Goal: Task Accomplishment & Management: Manage account settings

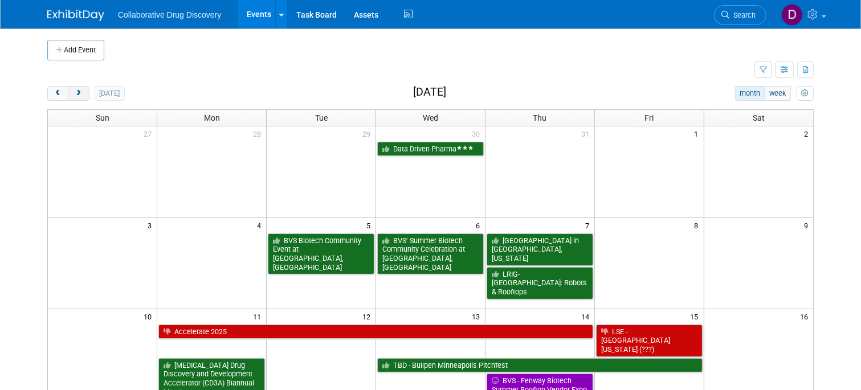
click at [81, 93] on span "next" at bounding box center [78, 93] width 9 height 7
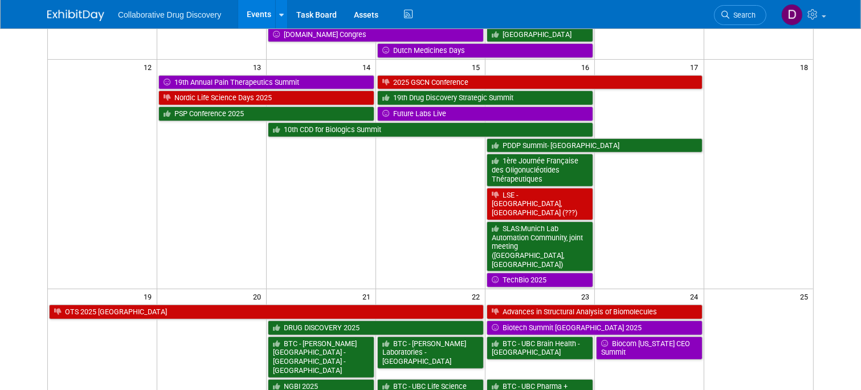
scroll to position [440, 0]
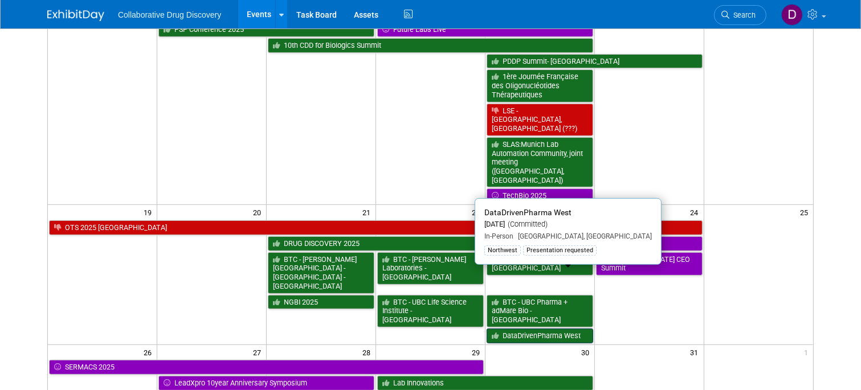
click at [514, 329] on link "DataDrivenPharma West" at bounding box center [539, 336] width 107 height 15
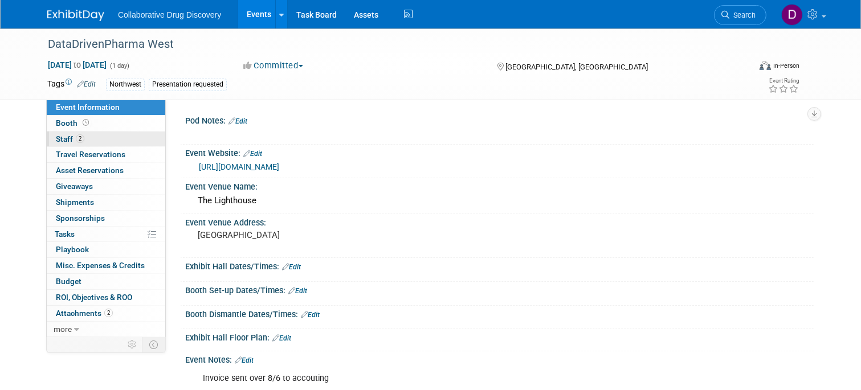
click at [99, 132] on link "2 Staff 2" at bounding box center [106, 139] width 118 height 15
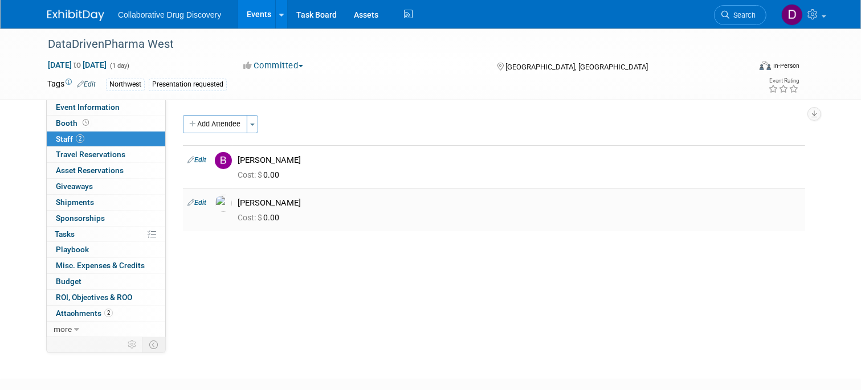
drag, startPoint x: 278, startPoint y: 204, endPoint x: 199, endPoint y: 199, distance: 78.7
click at [199, 200] on tr "Edit James White" at bounding box center [494, 209] width 622 height 43
click at [401, 58] on div "DataDrivenPharma West" at bounding box center [391, 43] width 705 height 31
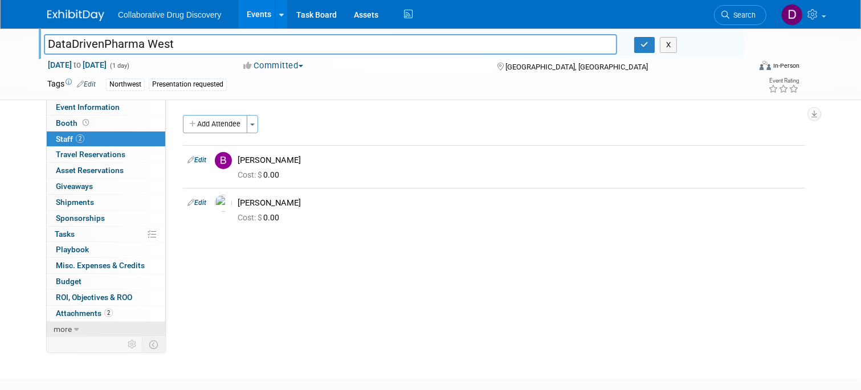
click at [92, 331] on link "more" at bounding box center [106, 329] width 118 height 15
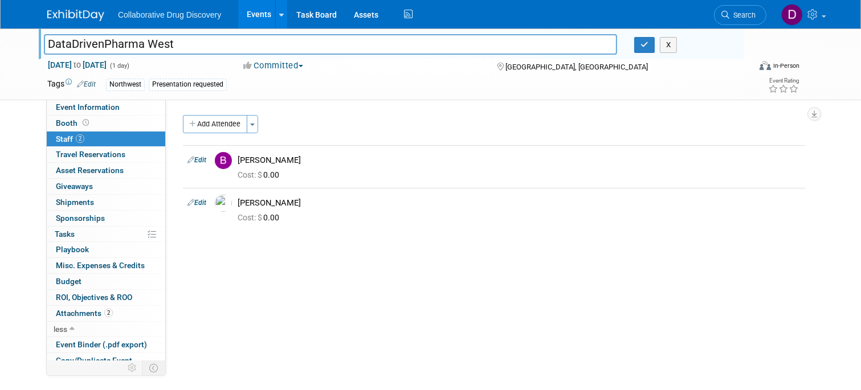
scroll to position [54, 0]
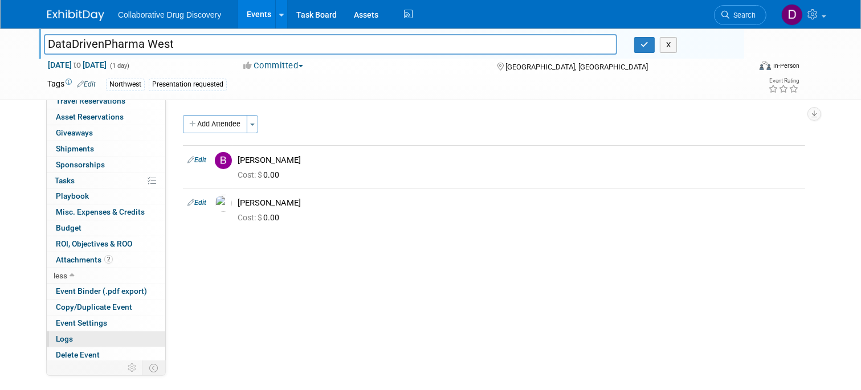
click at [85, 331] on link "Logs" at bounding box center [106, 338] width 118 height 15
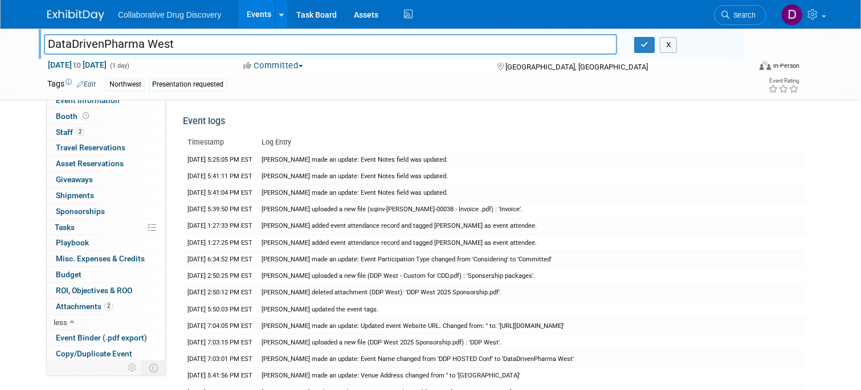
scroll to position [1, 0]
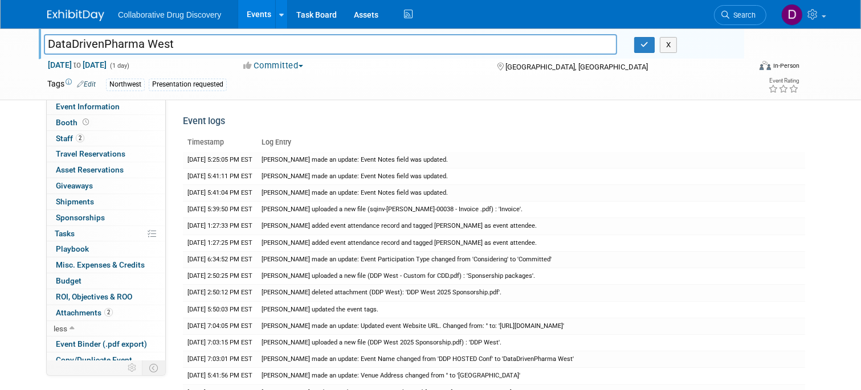
click at [26, 125] on div "DataDrivenPharma West DataDrivenPharma West X Oct 23, 2025 to Oct 23, 2025 (1 d…" at bounding box center [430, 251] width 861 height 446
click at [745, 12] on span "Search" at bounding box center [742, 15] width 26 height 9
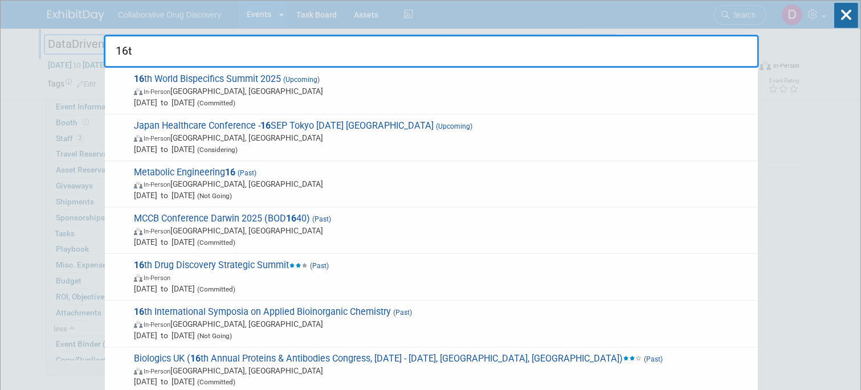
type input "16th"
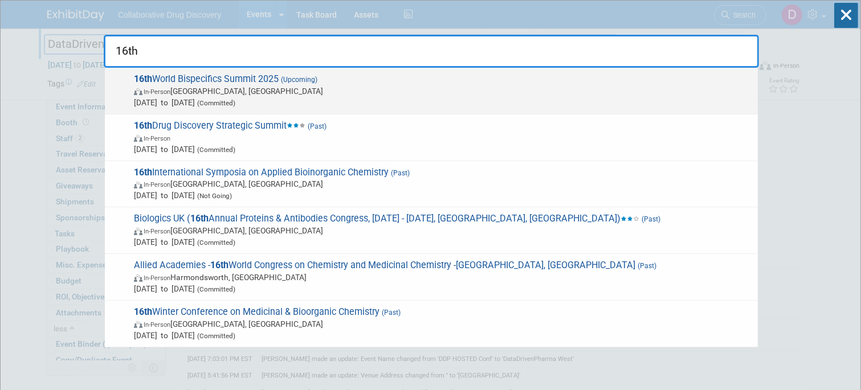
click at [285, 93] on span "In-Person Cambridge, MA" at bounding box center [443, 90] width 618 height 11
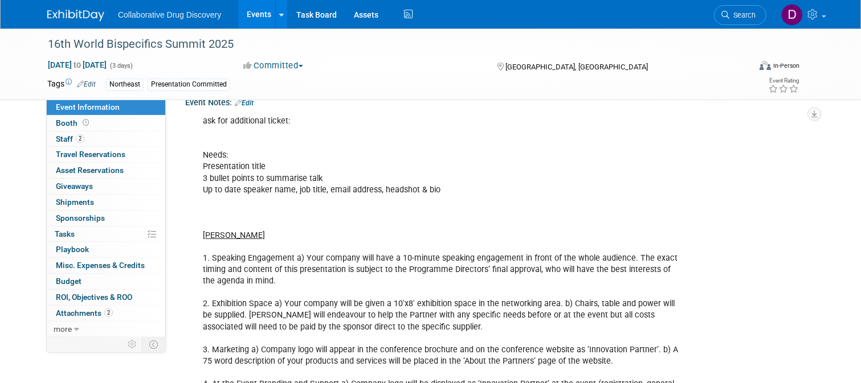
scroll to position [228, 0]
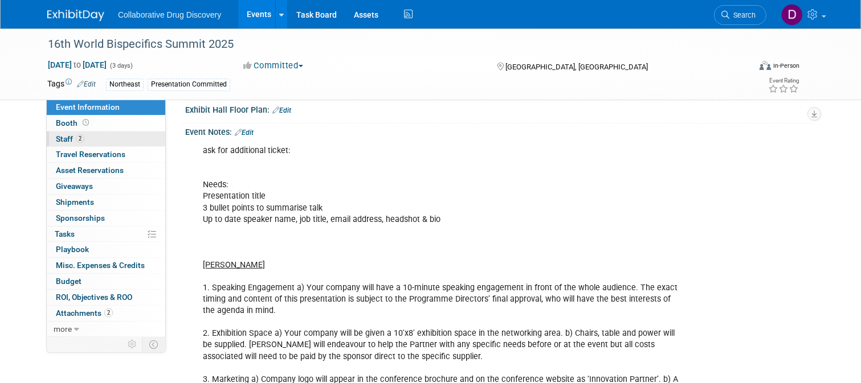
click at [103, 139] on link "2 Staff 2" at bounding box center [106, 139] width 118 height 15
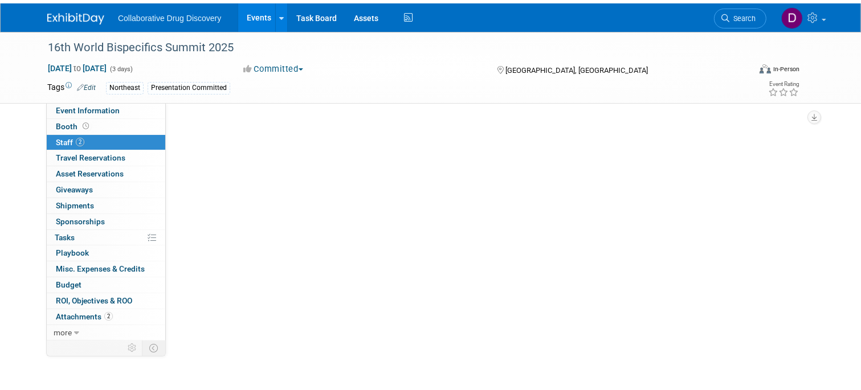
scroll to position [0, 0]
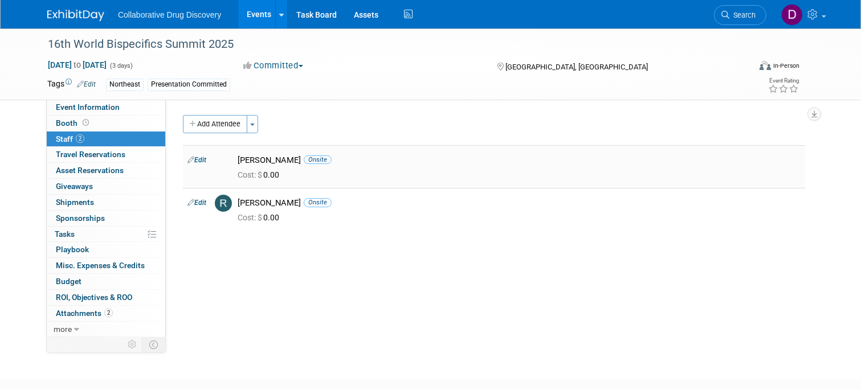
click at [263, 162] on div "Ralf Felsner Onsite" at bounding box center [518, 160] width 563 height 11
click at [403, 198] on div "Ryan Censullo Onsite" at bounding box center [518, 203] width 563 height 11
drag, startPoint x: 283, startPoint y: 159, endPoint x: 239, endPoint y: 159, distance: 43.9
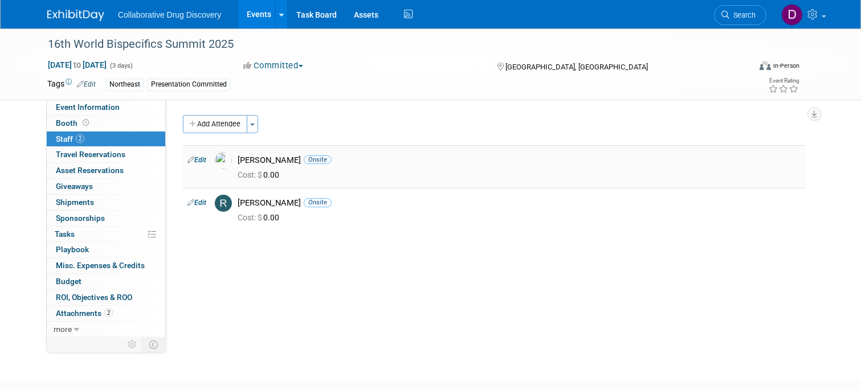
click at [239, 159] on div "Ralf Felsner Onsite" at bounding box center [518, 160] width 563 height 11
copy div "Ralf Felsner"
click at [73, 327] on link "more" at bounding box center [106, 329] width 118 height 15
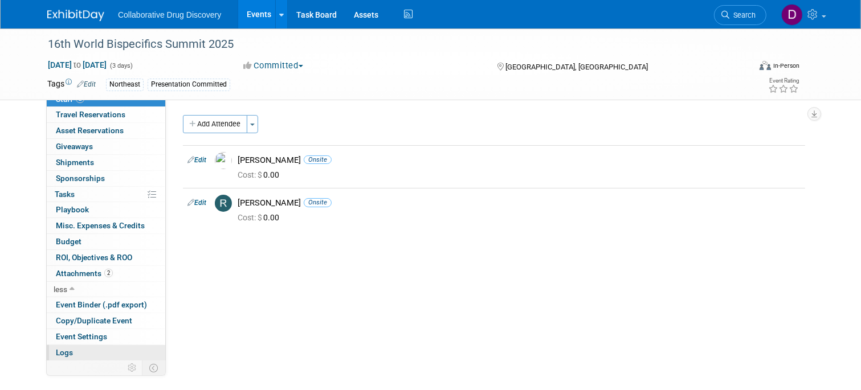
scroll to position [54, 0]
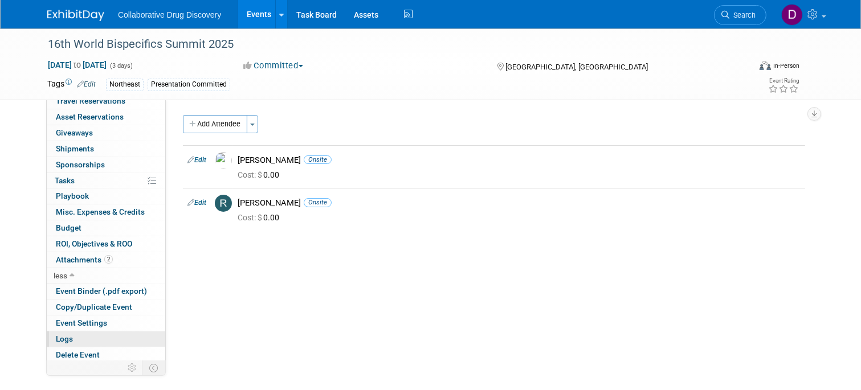
click at [80, 339] on link "Logs" at bounding box center [106, 338] width 118 height 15
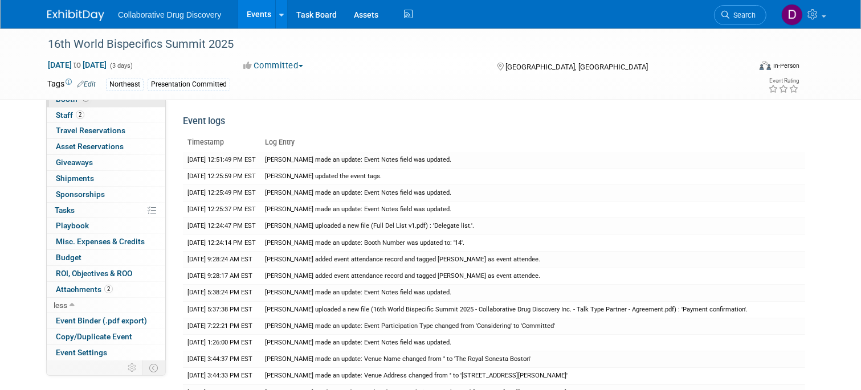
scroll to position [0, 0]
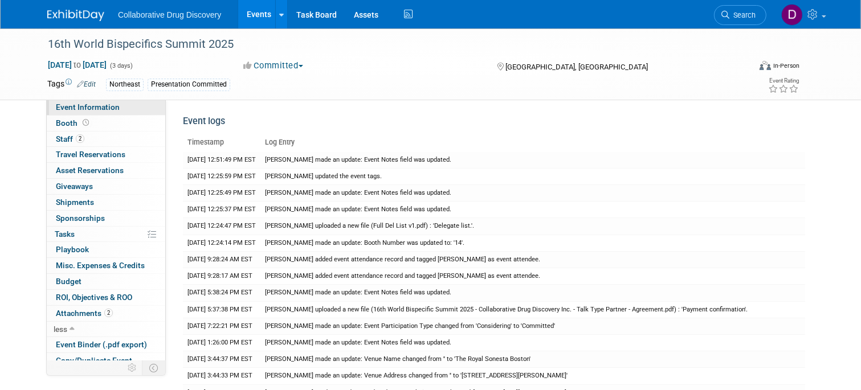
click at [102, 109] on span "Event Information" at bounding box center [88, 107] width 64 height 9
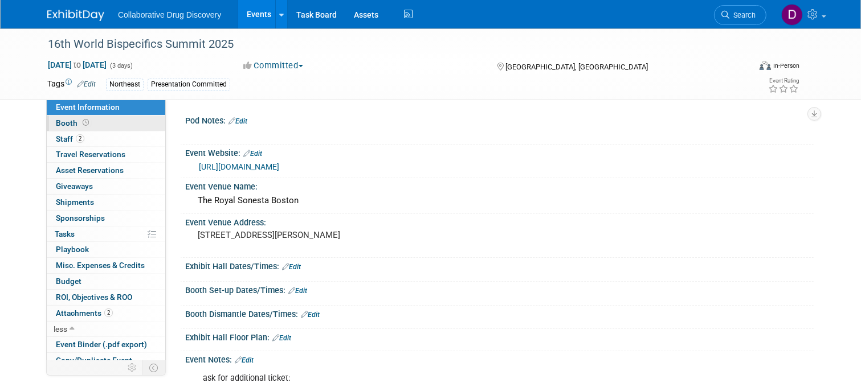
click at [95, 125] on link "Booth" at bounding box center [106, 123] width 118 height 15
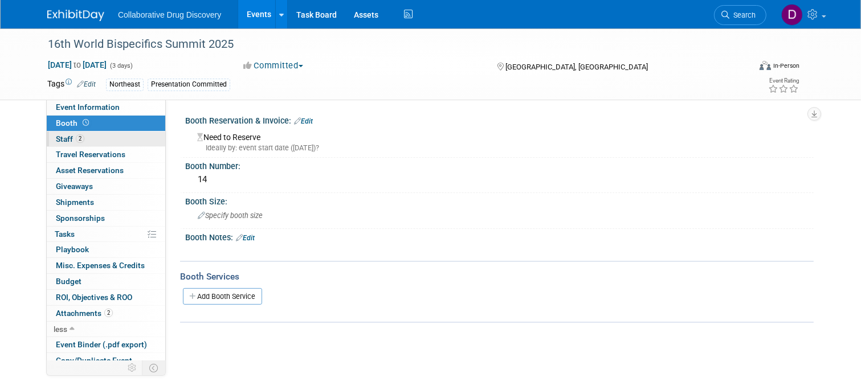
click at [92, 142] on link "2 Staff 2" at bounding box center [106, 139] width 118 height 15
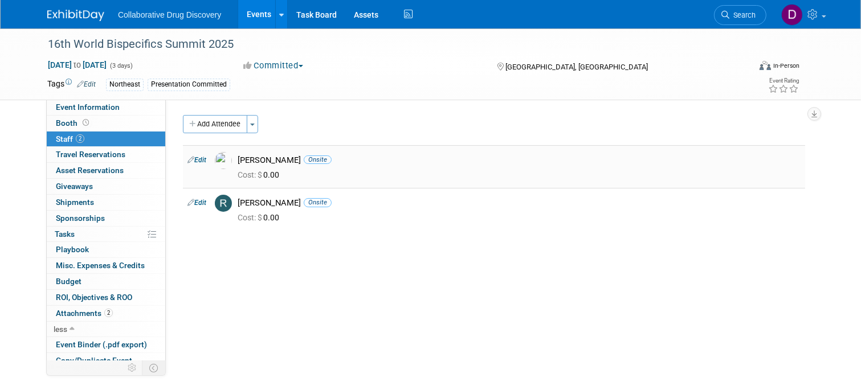
click at [278, 161] on div "[PERSON_NAME] Onsite" at bounding box center [518, 160] width 563 height 11
click at [283, 161] on div "[PERSON_NAME] Onsite" at bounding box center [518, 160] width 563 height 11
drag, startPoint x: 283, startPoint y: 161, endPoint x: 234, endPoint y: 159, distance: 49.0
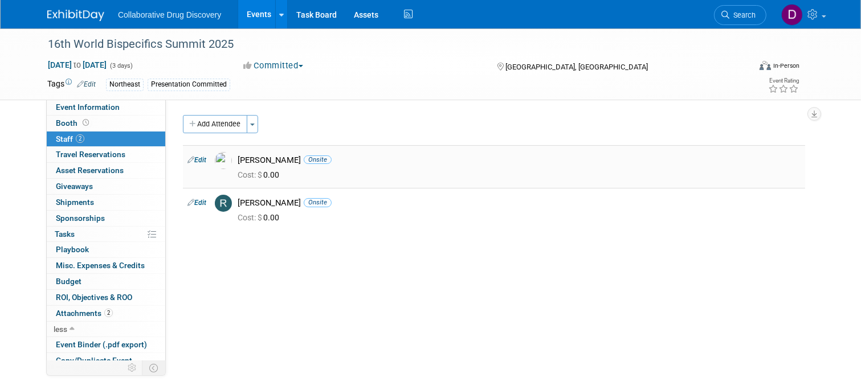
click at [234, 159] on div "[PERSON_NAME] Onsite" at bounding box center [519, 159] width 580 height 14
click at [257, 160] on div "[PERSON_NAME] Onsite" at bounding box center [518, 160] width 563 height 11
click at [489, 192] on td "Ryan Censullo Onsite Cost: $ 0.00" at bounding box center [519, 209] width 572 height 43
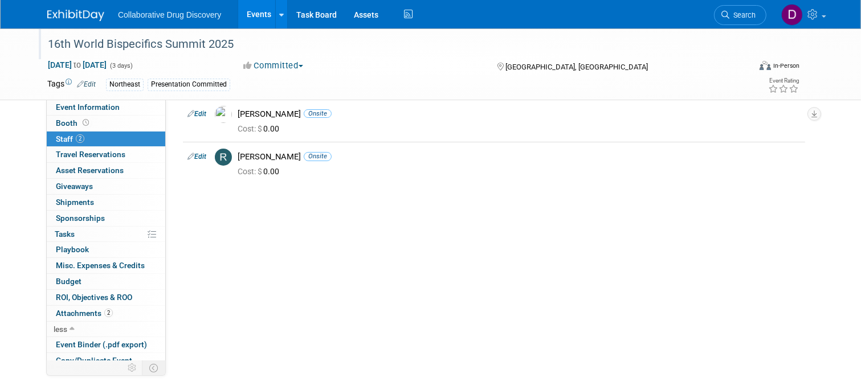
click at [145, 50] on div "16th World Bispecifics Summit 2025" at bounding box center [389, 44] width 691 height 21
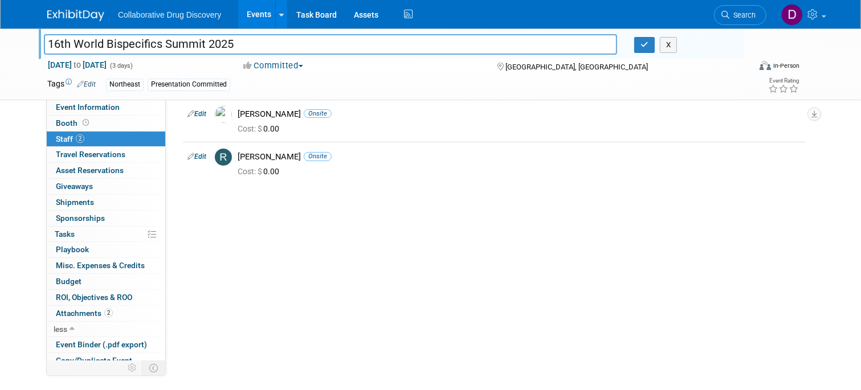
click at [143, 48] on input "16th World Bispecifics Summit 2025" at bounding box center [330, 44] width 573 height 20
click at [142, 47] on input "16th World Bispecifics Summit 2025" at bounding box center [330, 44] width 573 height 20
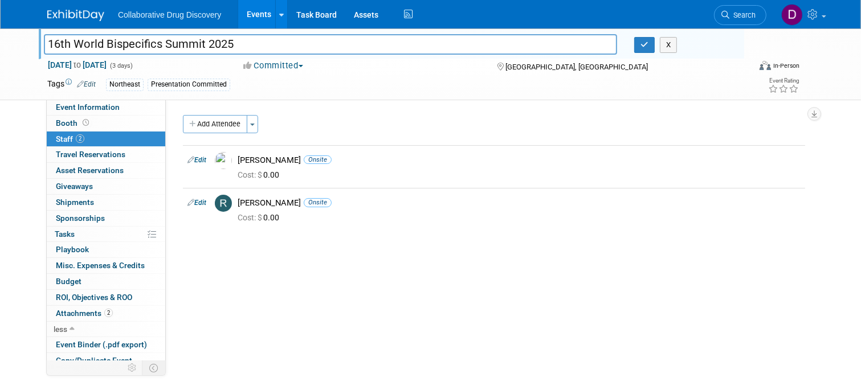
click at [390, 249] on div "Pod Notes: Edit X Edit" at bounding box center [490, 257] width 648 height 315
click at [198, 158] on link "Edit" at bounding box center [196, 160] width 19 height 8
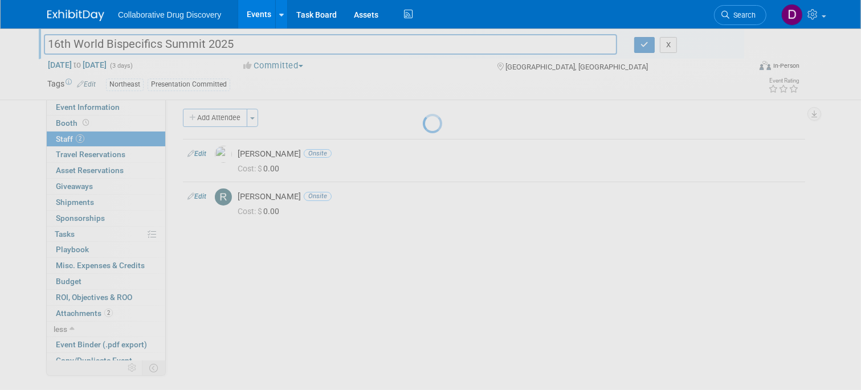
select select "4c2b8488-dd38-405e-a561-1fcfa6267fd3"
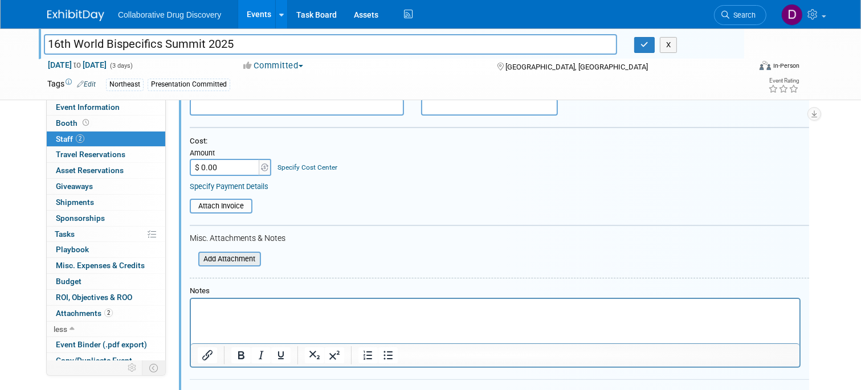
scroll to position [167, 0]
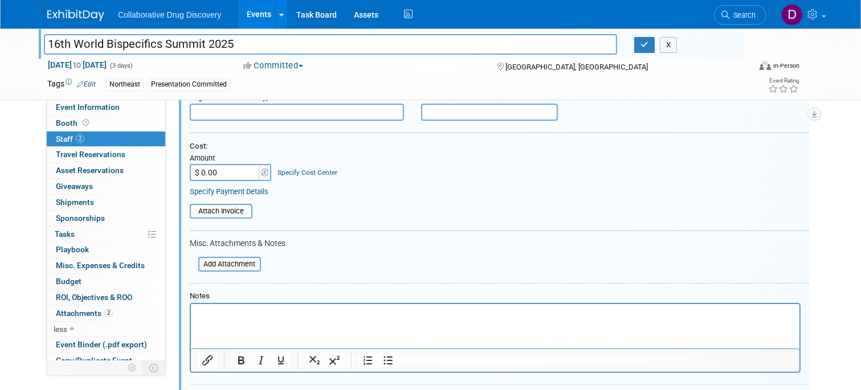
click at [244, 320] on html at bounding box center [494, 312] width 608 height 16
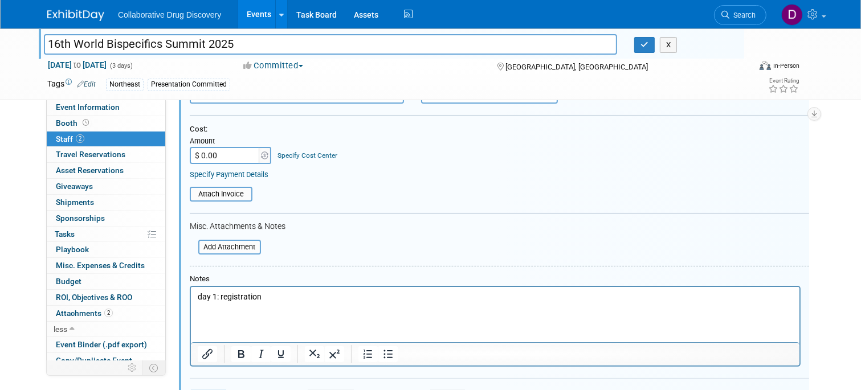
scroll to position [148, 0]
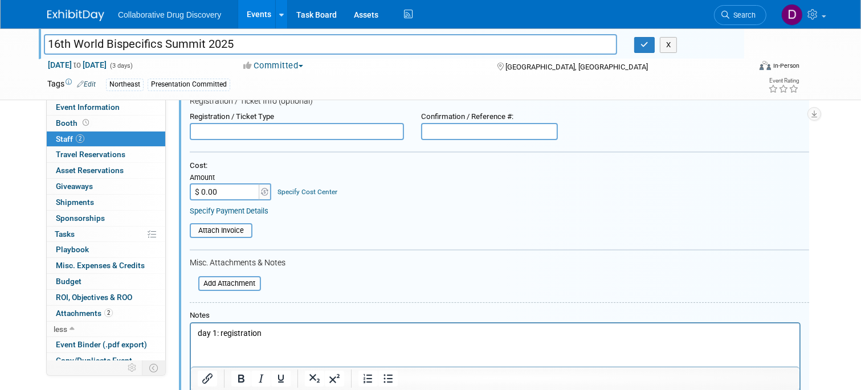
click at [639, 56] on div "16th World Bispecifics Summit 2025 16th World Bispecifics Summit 2025 X" at bounding box center [391, 43] width 705 height 31
click at [640, 52] on button "button" at bounding box center [644, 45] width 21 height 16
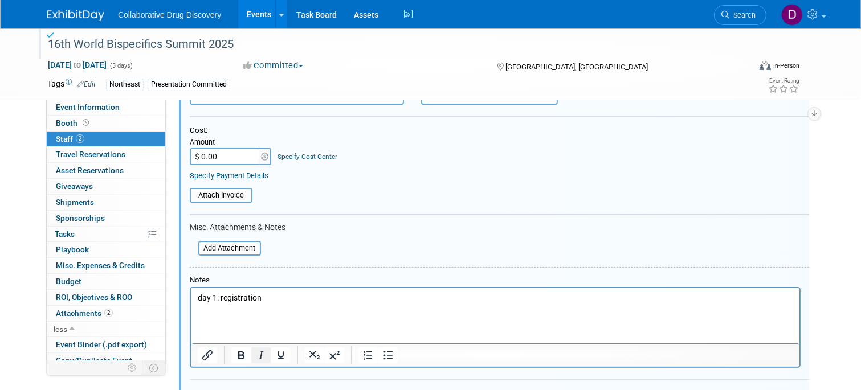
scroll to position [199, 0]
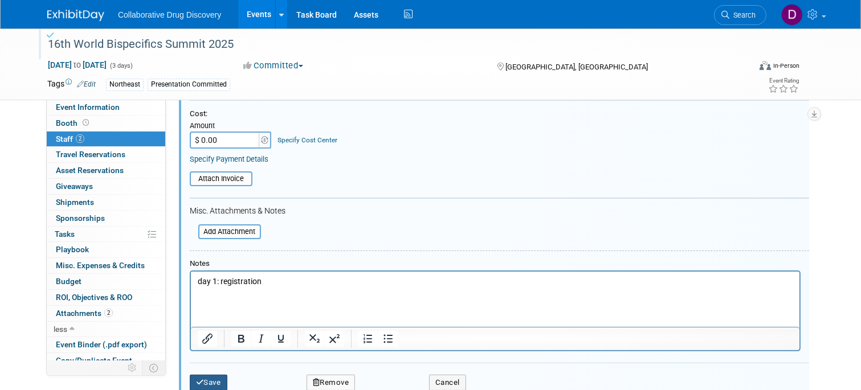
click at [203, 382] on button "Save" at bounding box center [209, 383] width 38 height 16
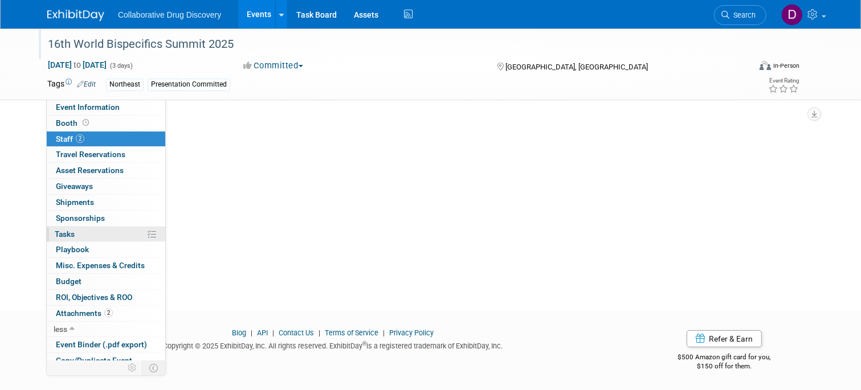
scroll to position [0, 0]
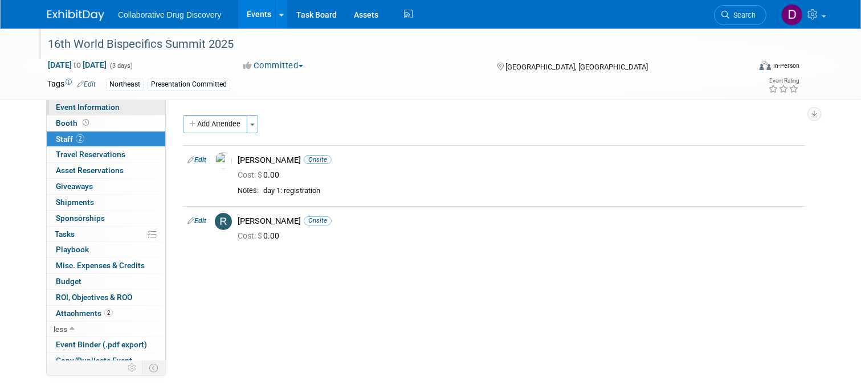
click at [110, 109] on span "Event Information" at bounding box center [88, 107] width 64 height 9
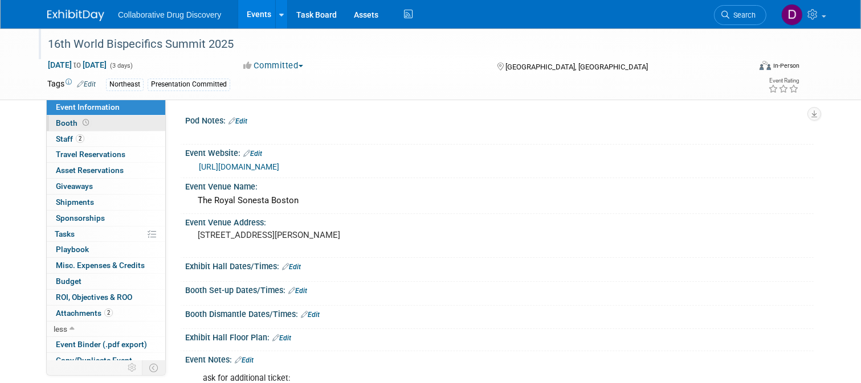
click at [96, 126] on link "Booth" at bounding box center [106, 123] width 118 height 15
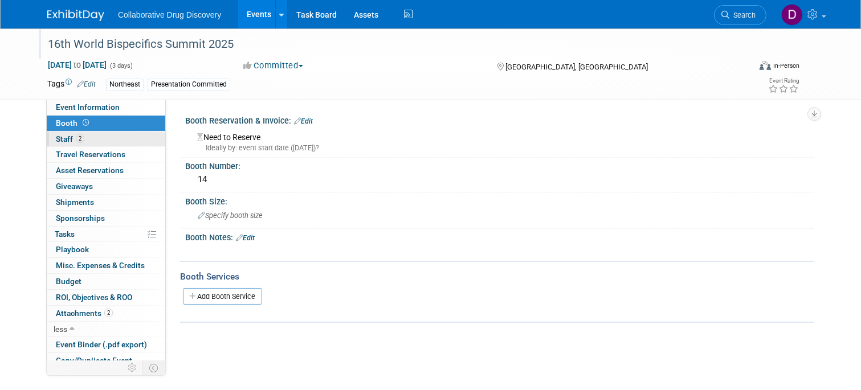
click at [83, 144] on link "2 Staff 2" at bounding box center [106, 139] width 118 height 15
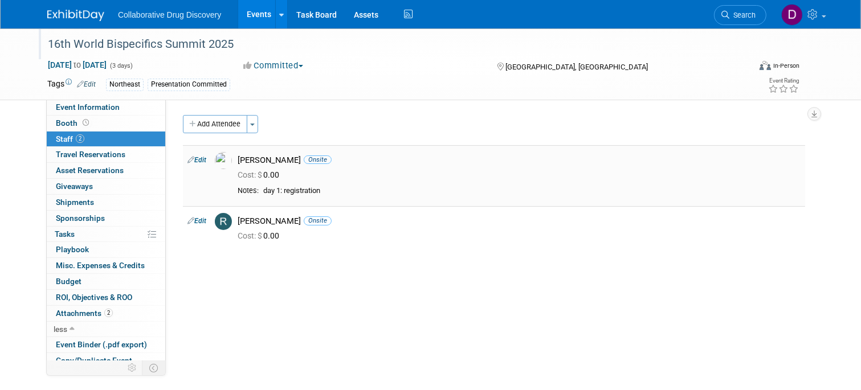
click at [253, 162] on div "[PERSON_NAME] Onsite" at bounding box center [518, 160] width 563 height 11
click at [379, 174] on div "Cost: $ 0.00" at bounding box center [518, 175] width 563 height 10
click at [227, 124] on button "Add Attendee" at bounding box center [215, 124] width 64 height 18
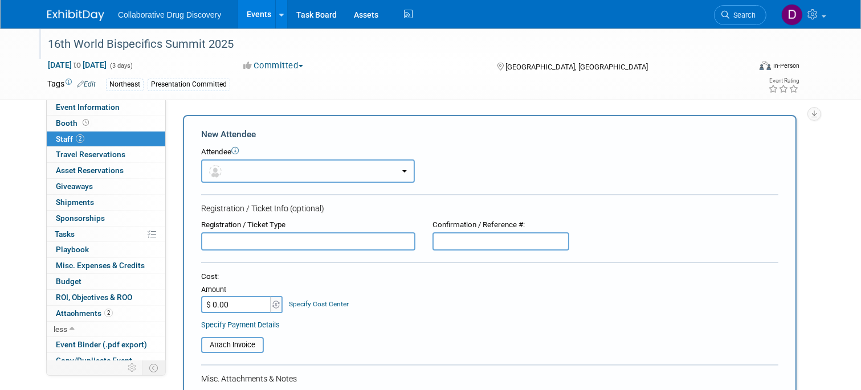
click at [231, 165] on button "button" at bounding box center [308, 170] width 214 height 23
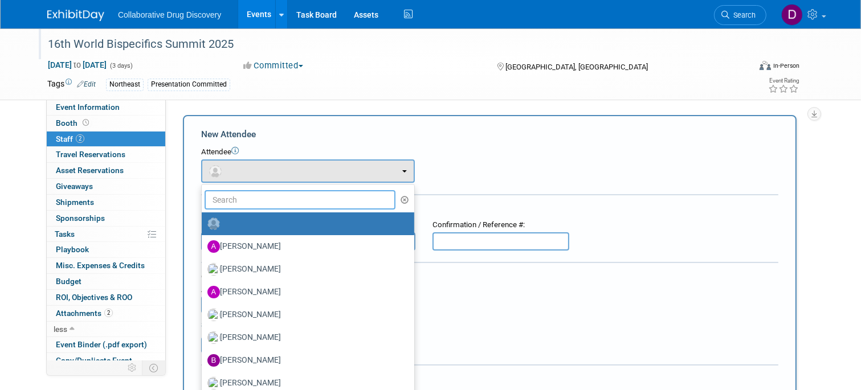
click at [237, 191] on input "text" at bounding box center [299, 199] width 191 height 19
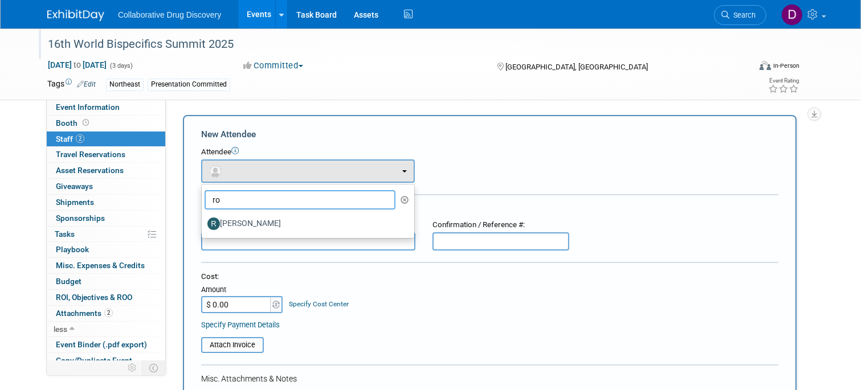
type input "r"
type input "bobb"
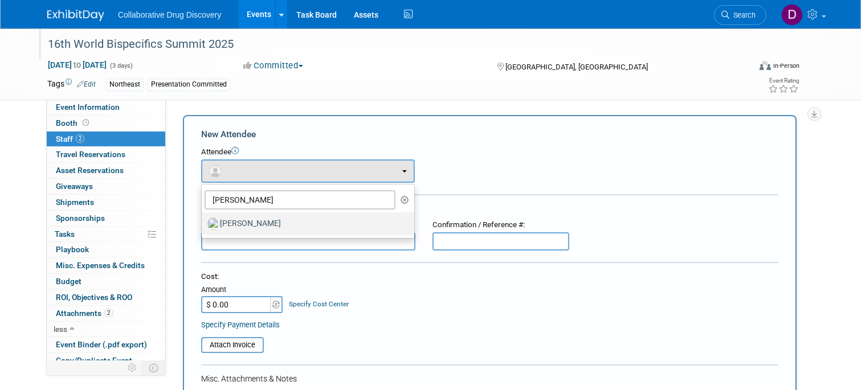
click at [288, 225] on label "[PERSON_NAME]" at bounding box center [304, 224] width 195 height 18
click at [203, 225] on input "[PERSON_NAME]" at bounding box center [199, 222] width 7 height 7
select select "31951576-c43b-43ee-bd53-0a1e71af0150"
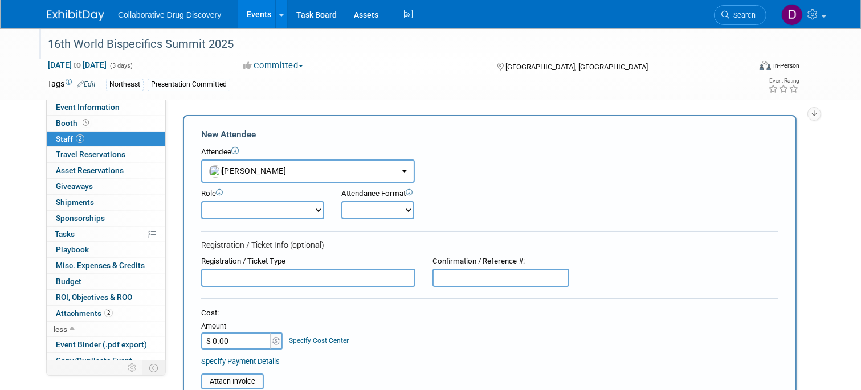
click at [289, 267] on div "Registration / Ticket Type" at bounding box center [308, 271] width 231 height 31
click at [248, 206] on select "Considering Demonstrator Host Planner Presenter Sales Representative Set-up/Dis…" at bounding box center [262, 210] width 123 height 18
select select "8"
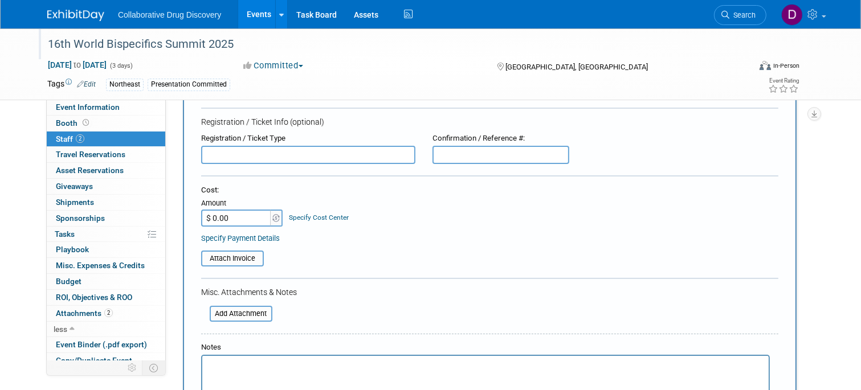
scroll to position [329, 0]
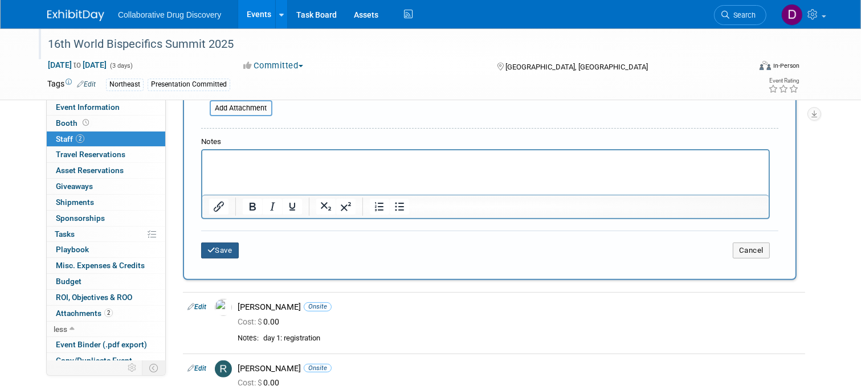
click at [219, 252] on button "Save" at bounding box center [220, 251] width 38 height 16
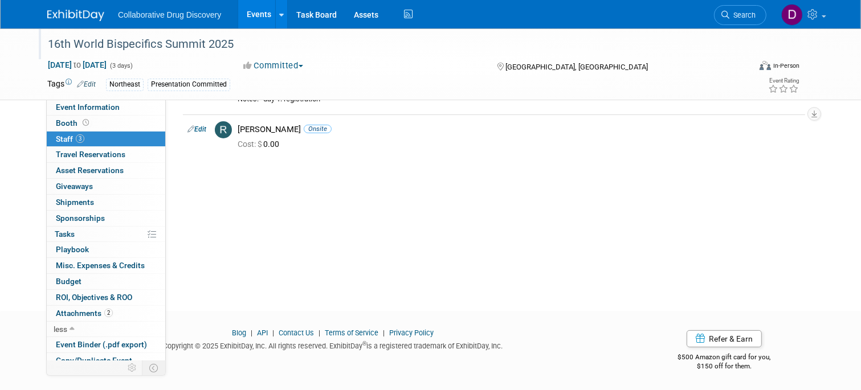
scroll to position [0, 0]
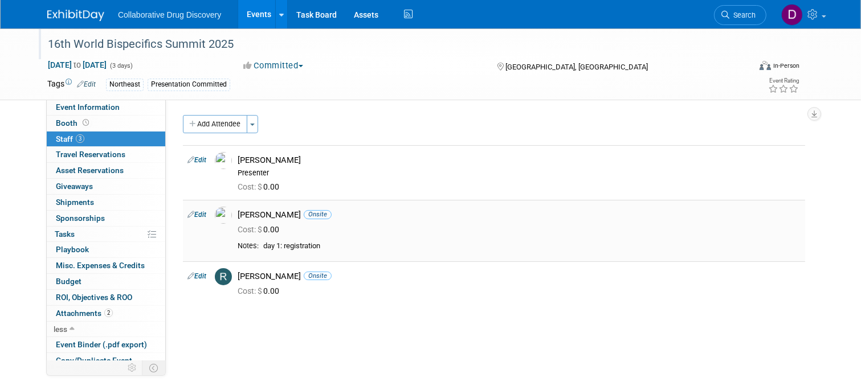
drag, startPoint x: 283, startPoint y: 214, endPoint x: 237, endPoint y: 216, distance: 46.2
click at [237, 216] on div "[PERSON_NAME] Onsite" at bounding box center [519, 214] width 580 height 14
copy div "[PERSON_NAME]"
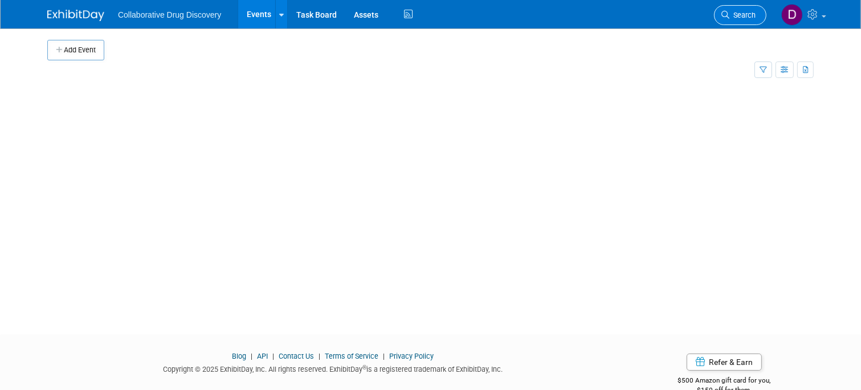
click at [732, 18] on span "Search" at bounding box center [742, 15] width 26 height 9
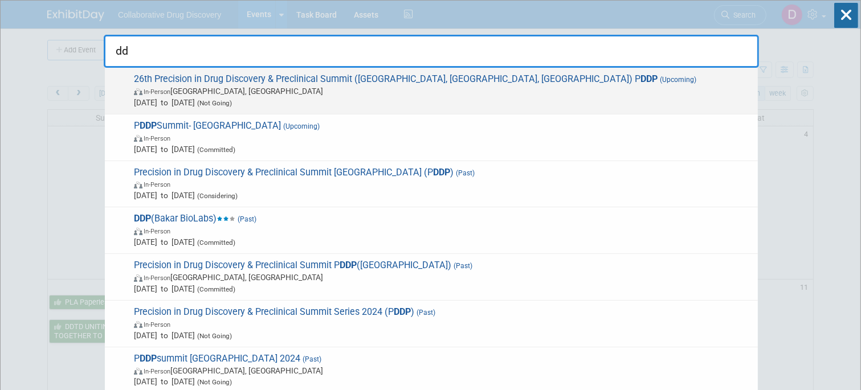
type input "d"
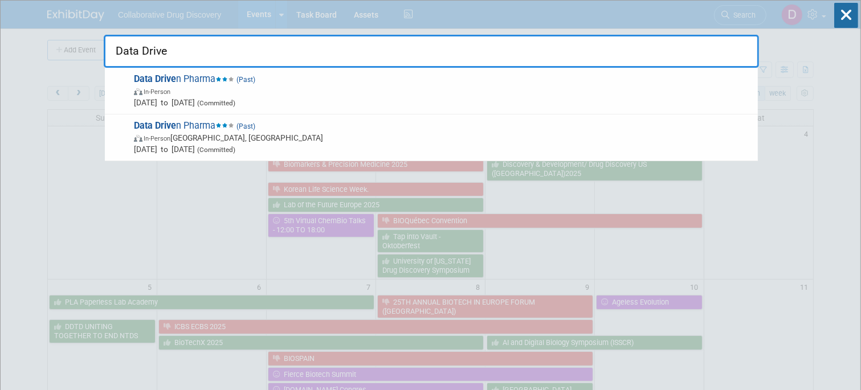
type input "Data Drive"
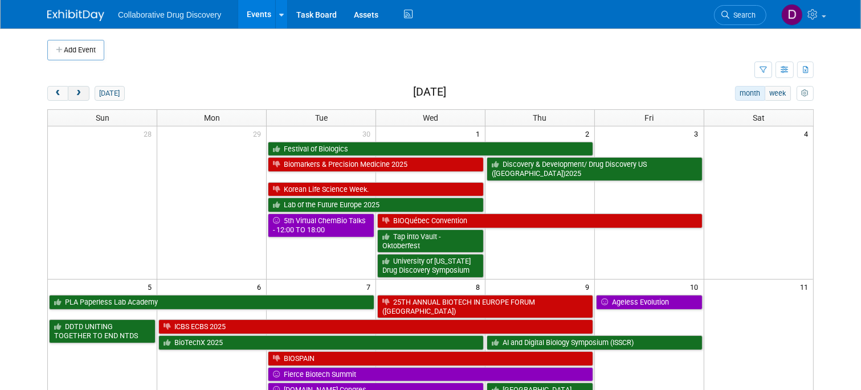
click at [81, 92] on span "next" at bounding box center [78, 93] width 9 height 7
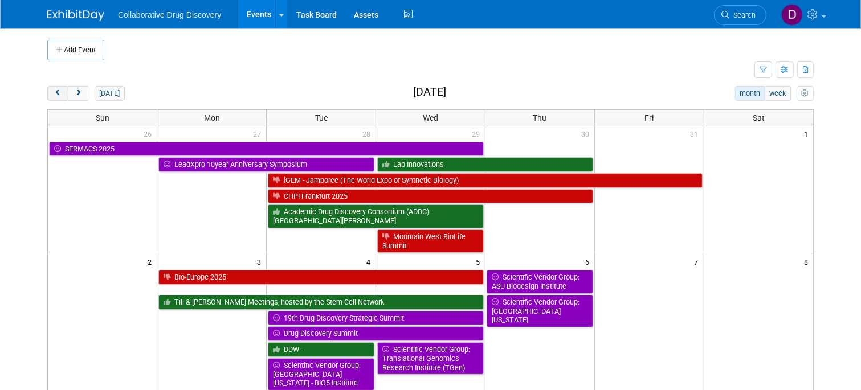
click at [62, 92] on button "prev" at bounding box center [57, 93] width 21 height 15
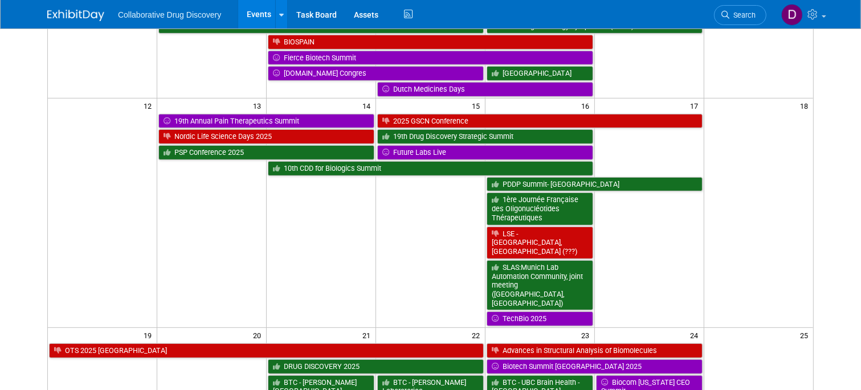
scroll to position [363, 0]
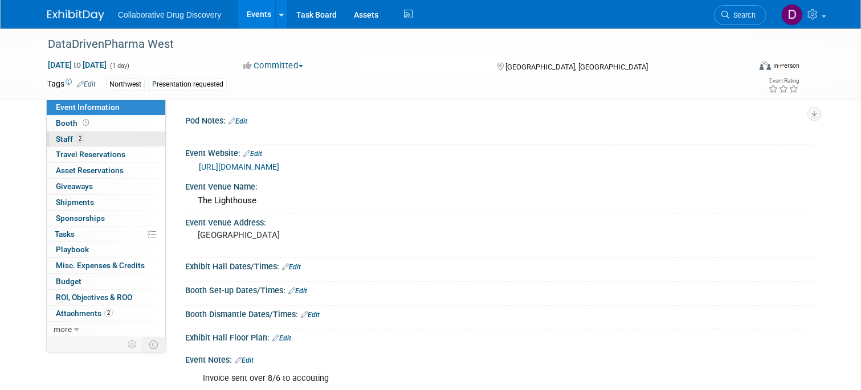
click at [125, 133] on link "2 Staff 2" at bounding box center [106, 139] width 118 height 15
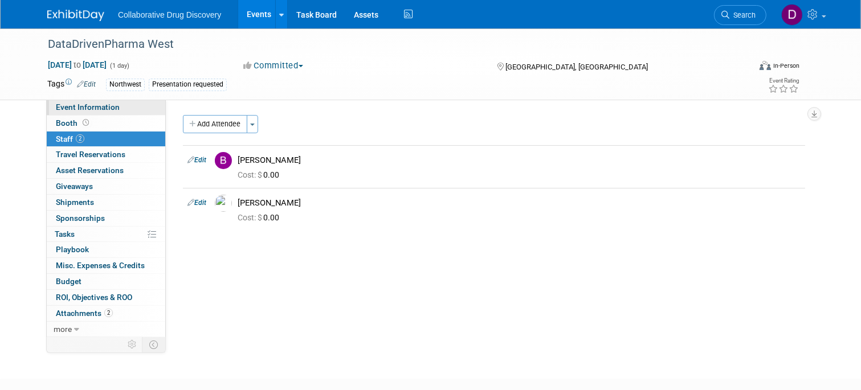
click at [111, 103] on span "Event Information" at bounding box center [88, 107] width 64 height 9
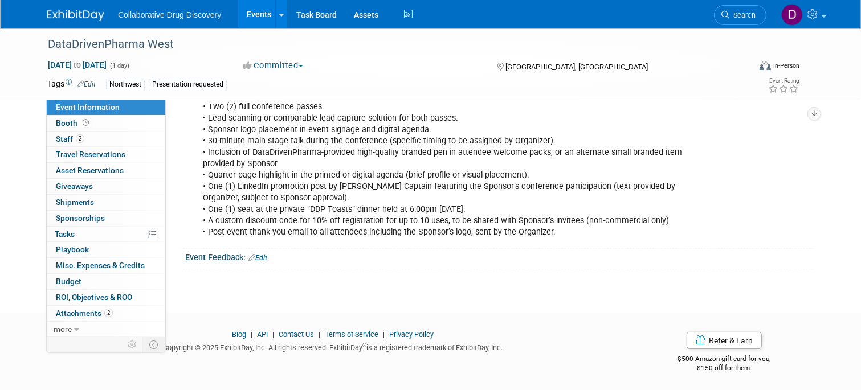
scroll to position [252, 0]
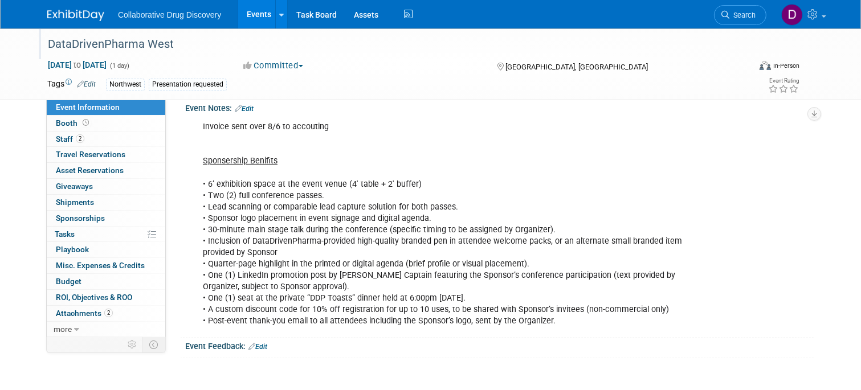
click at [100, 47] on div "DataDrivenPharma West" at bounding box center [389, 44] width 691 height 21
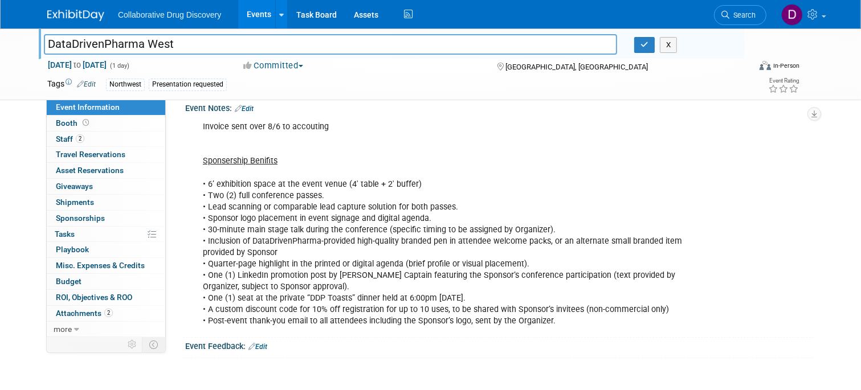
click at [100, 47] on input "DataDrivenPharma West" at bounding box center [330, 44] width 573 height 20
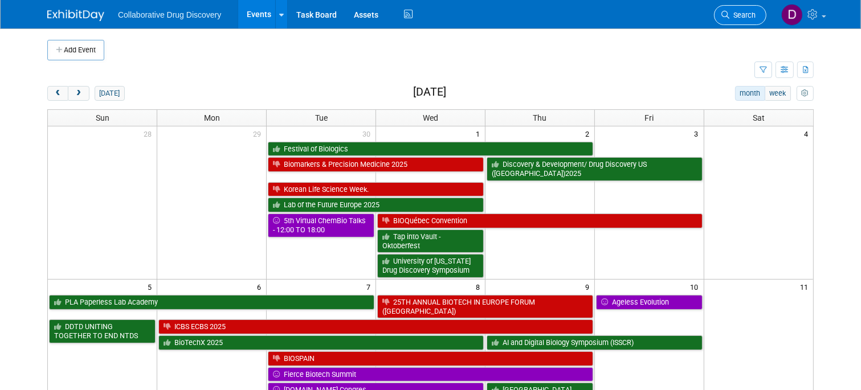
click at [754, 13] on span "Search" at bounding box center [742, 15] width 26 height 9
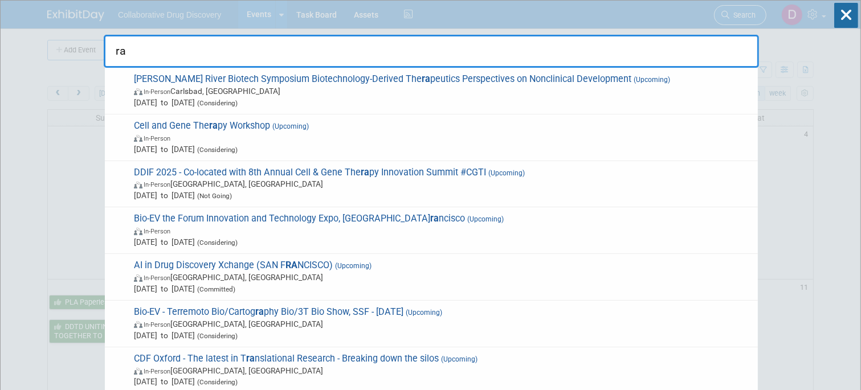
type input "r"
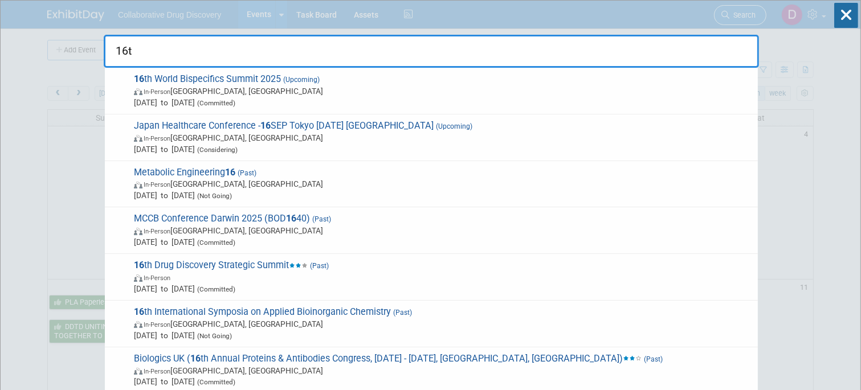
type input "16th"
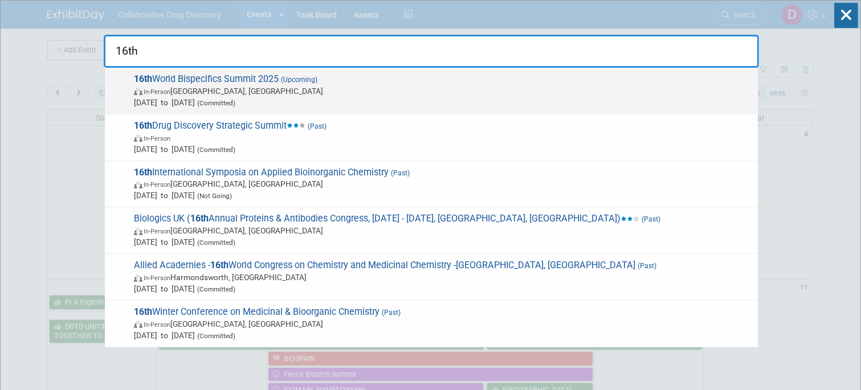
click at [287, 103] on span "[DATE] to [DATE] (Committed)" at bounding box center [443, 102] width 618 height 11
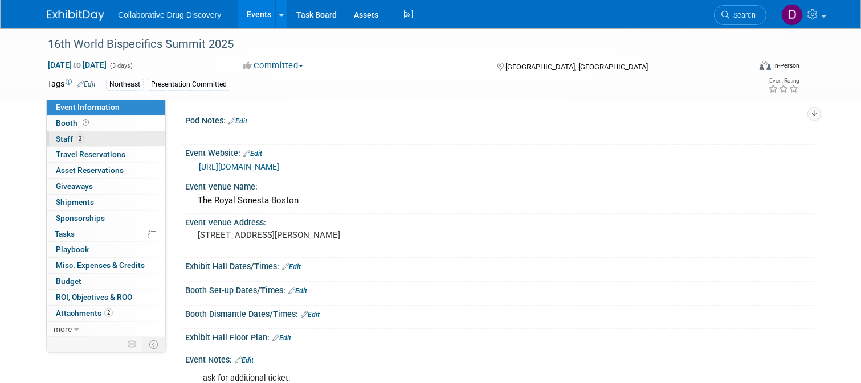
click at [111, 138] on link "3 Staff 3" at bounding box center [106, 139] width 118 height 15
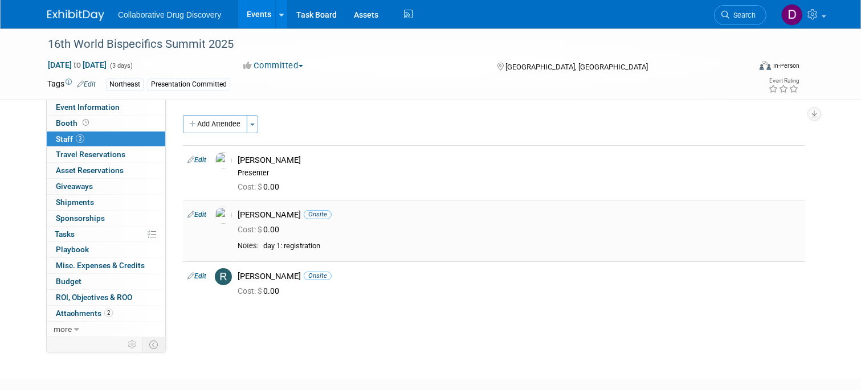
drag, startPoint x: 282, startPoint y: 214, endPoint x: 238, endPoint y: 214, distance: 44.4
click at [238, 214] on div "[PERSON_NAME] Onsite" at bounding box center [519, 214] width 580 height 14
copy div "[PERSON_NAME]"
